Goal: Task Accomplishment & Management: Manage account settings

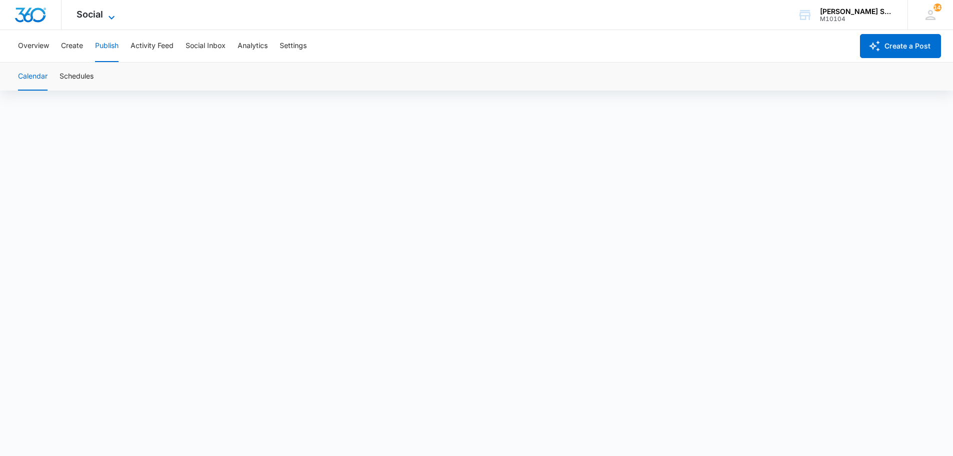
click at [112, 10] on div "Social Apps Reputation Websites Forms CRM Email Social Content Ads Intelligence…" at bounding box center [97, 15] width 71 height 30
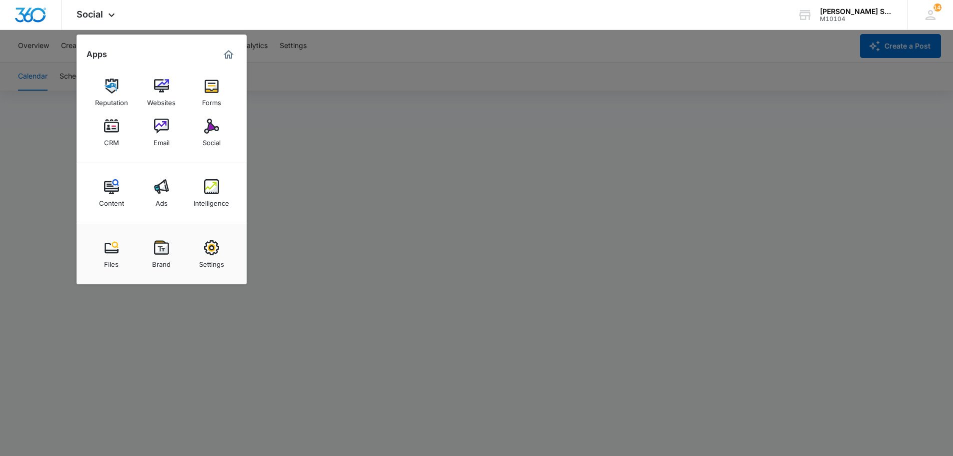
click at [356, 65] on div at bounding box center [476, 228] width 953 height 456
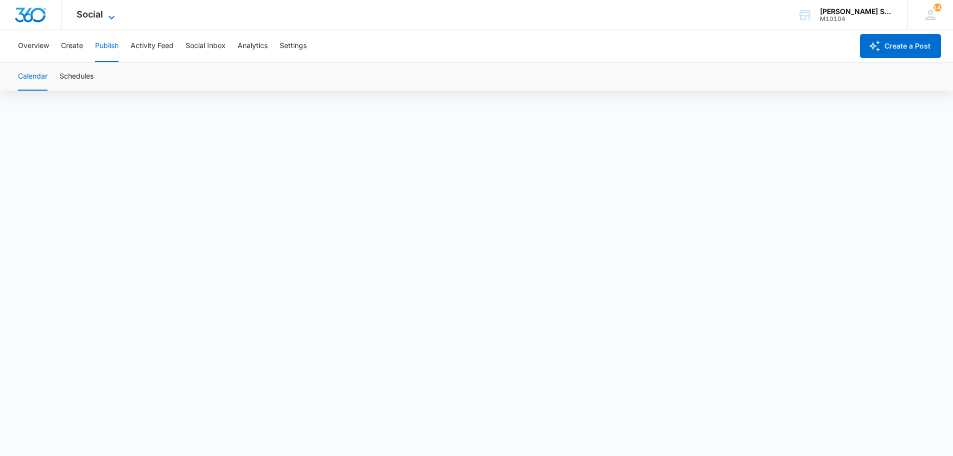
click at [106, 15] on icon at bounding box center [112, 18] width 12 height 12
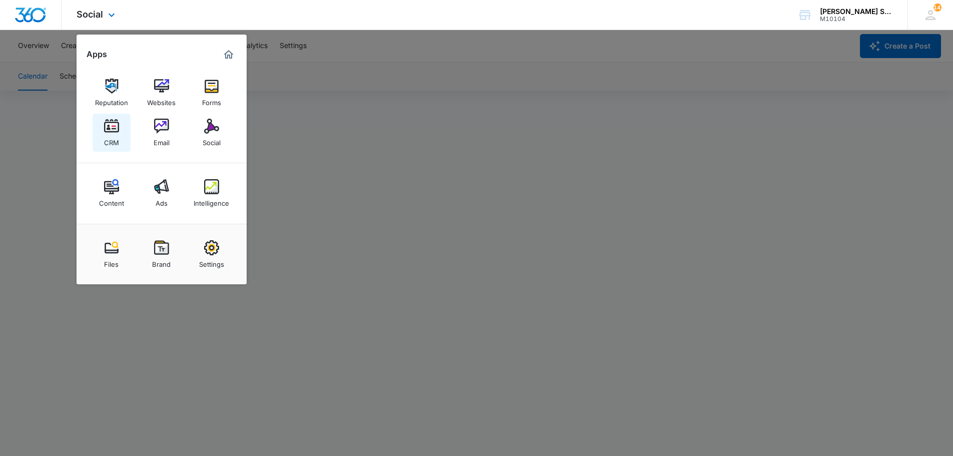
click at [111, 130] on img at bounding box center [111, 126] width 15 height 15
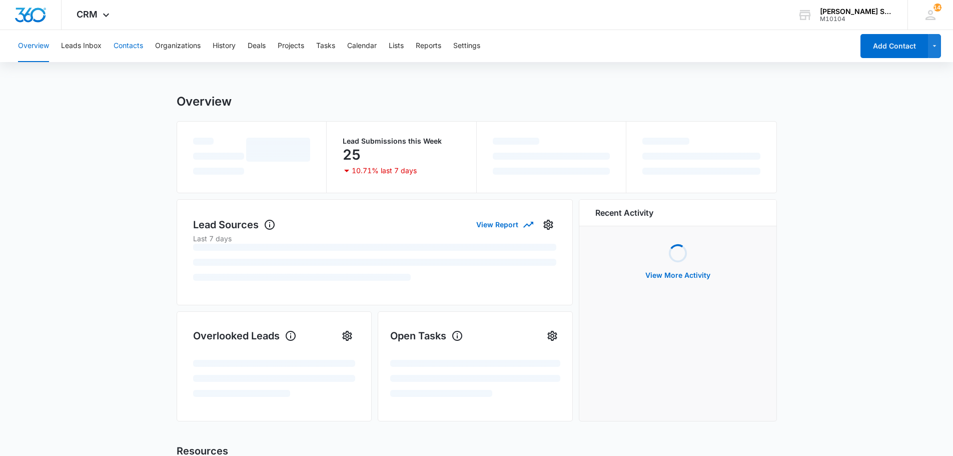
click at [134, 46] on button "Contacts" at bounding box center [129, 46] width 30 height 32
